Goal: Navigation & Orientation: Go to known website

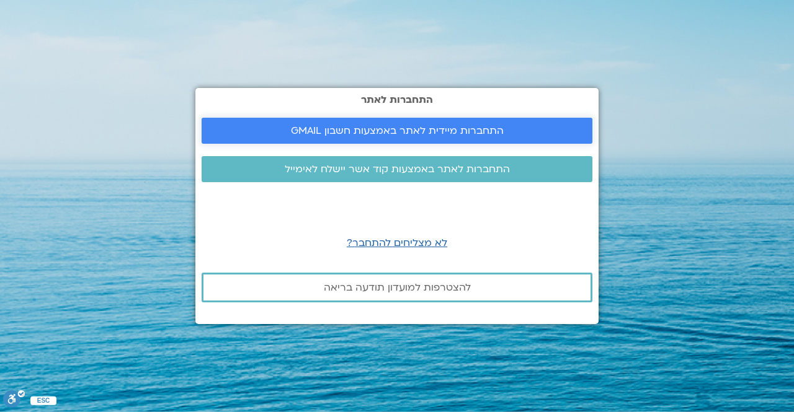
click at [341, 131] on span "התחברות מיידית לאתר באמצעות חשבון GMAIL" at bounding box center [397, 130] width 213 height 11
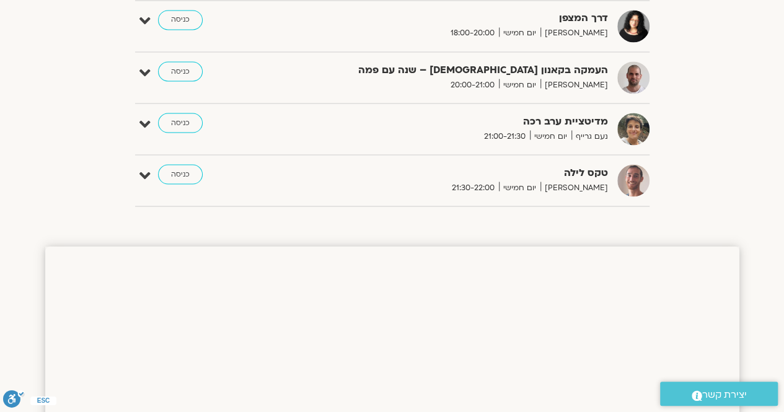
scroll to position [1102, 0]
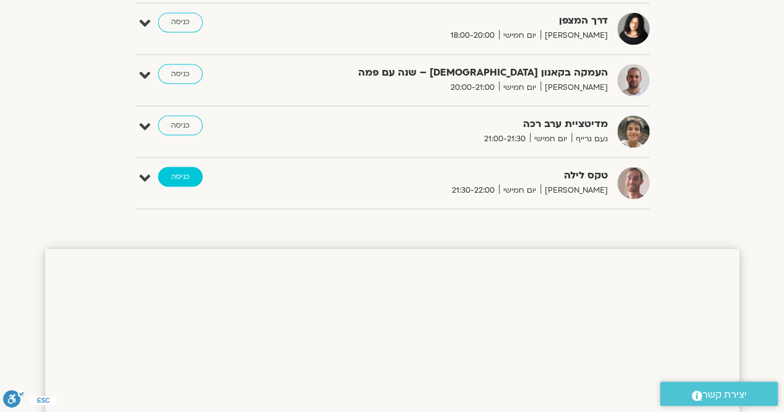
click at [177, 167] on link "כניסה" at bounding box center [180, 177] width 45 height 20
